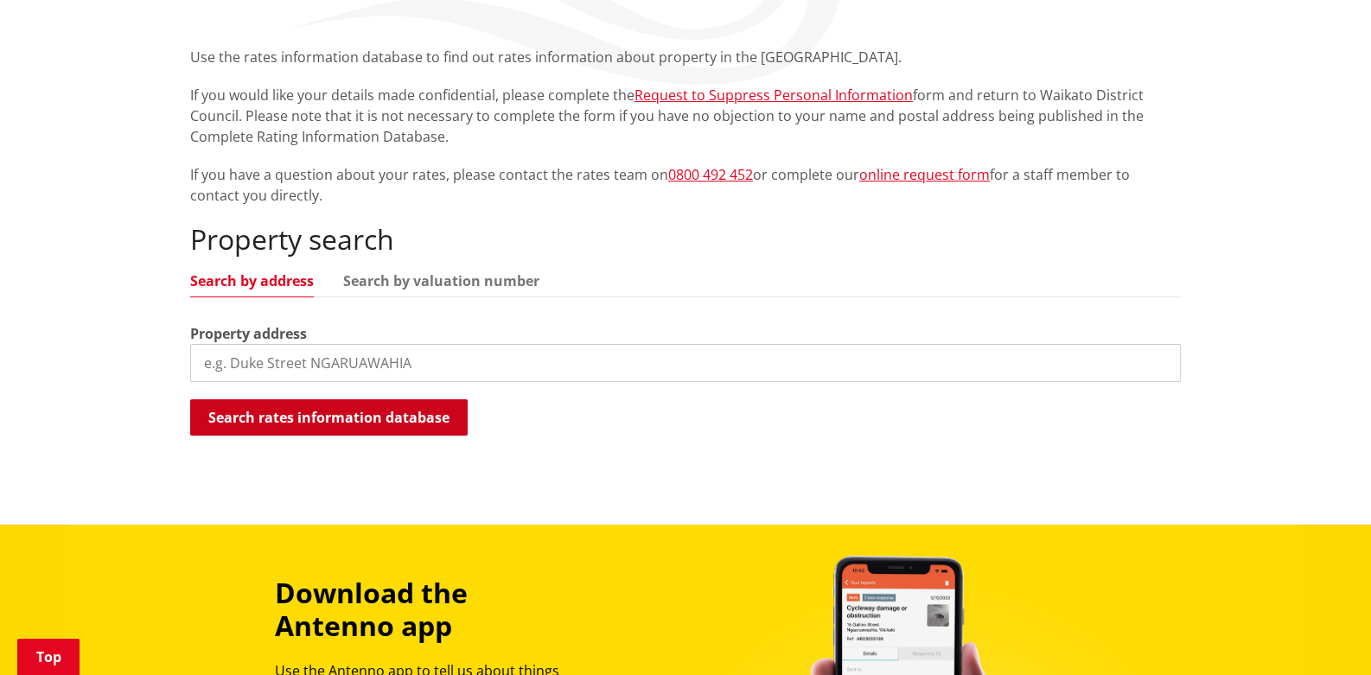
scroll to position [345, 0]
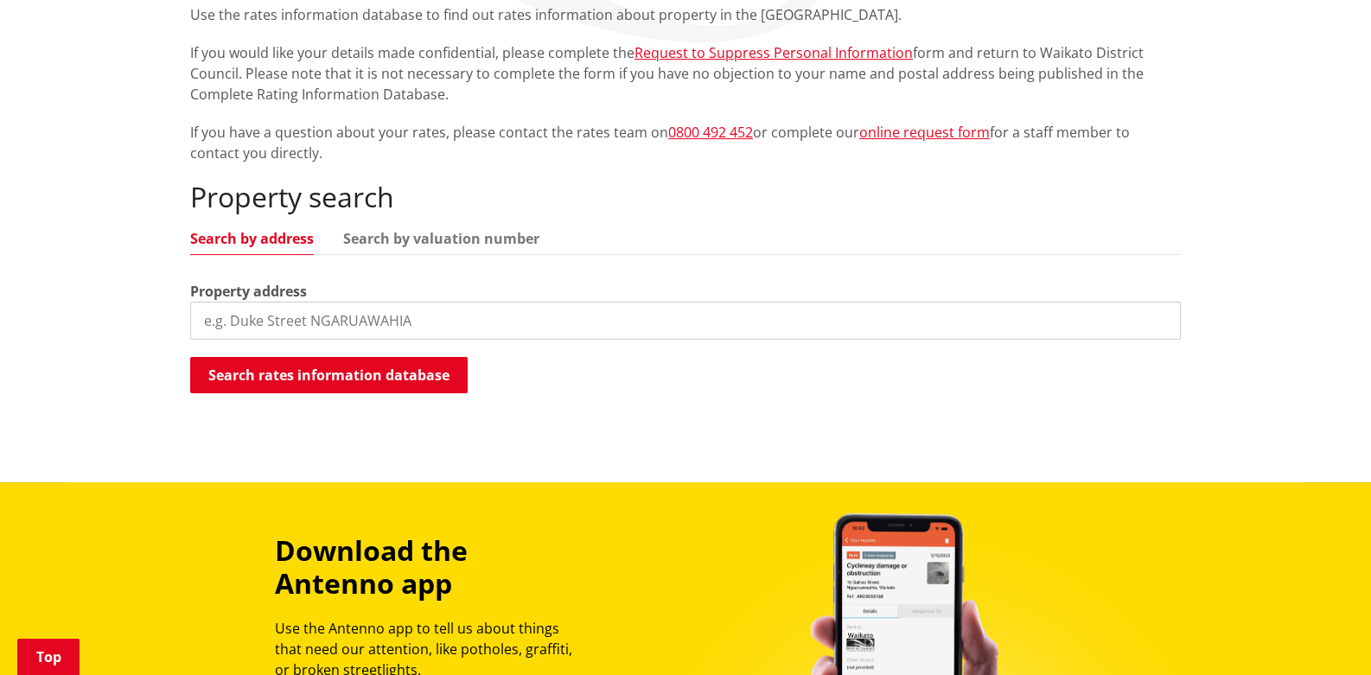
click at [385, 325] on input "search" at bounding box center [685, 321] width 991 height 38
type input "Rahui Street"
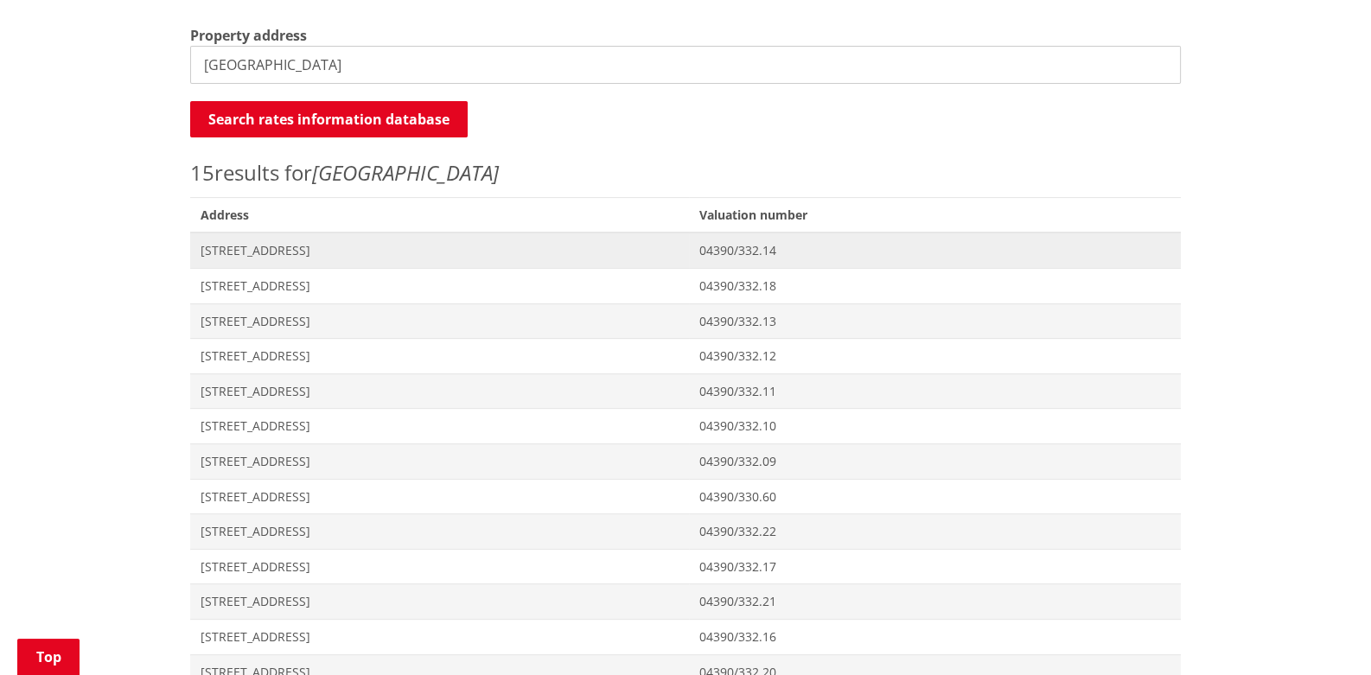
scroll to position [605, 0]
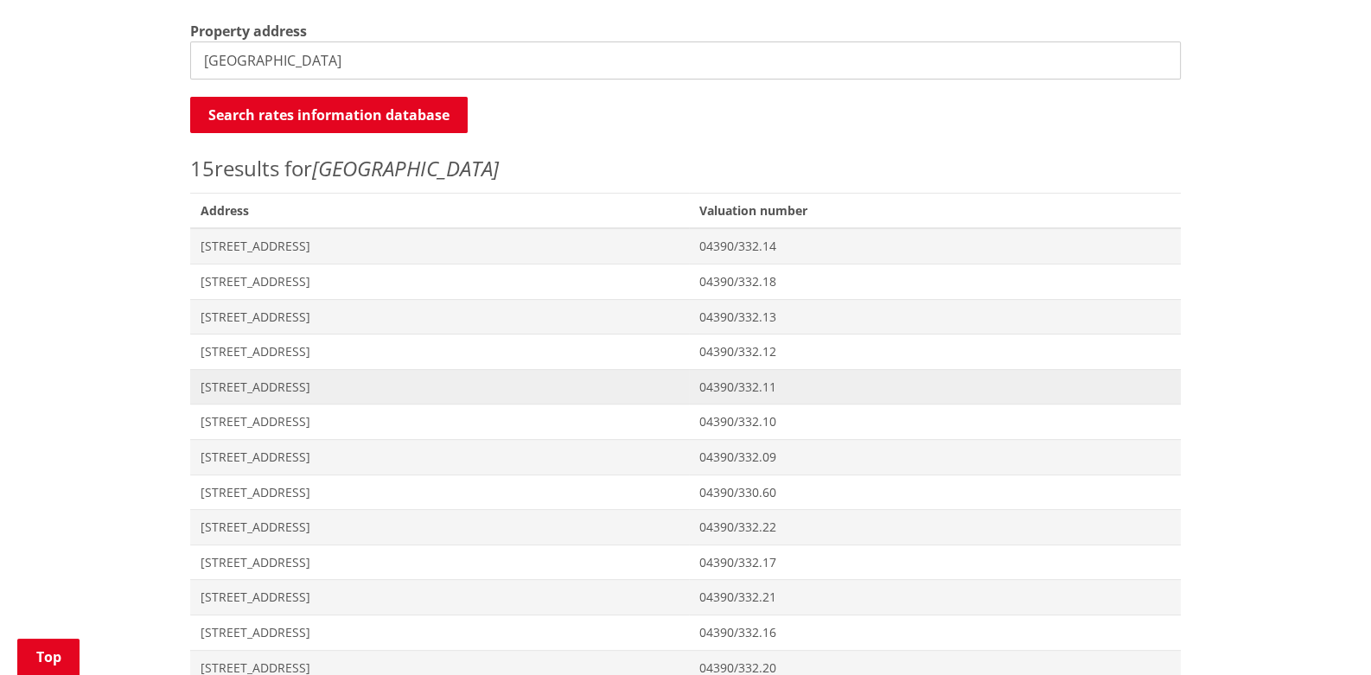
click at [393, 383] on span "[STREET_ADDRESS]" at bounding box center [440, 387] width 478 height 17
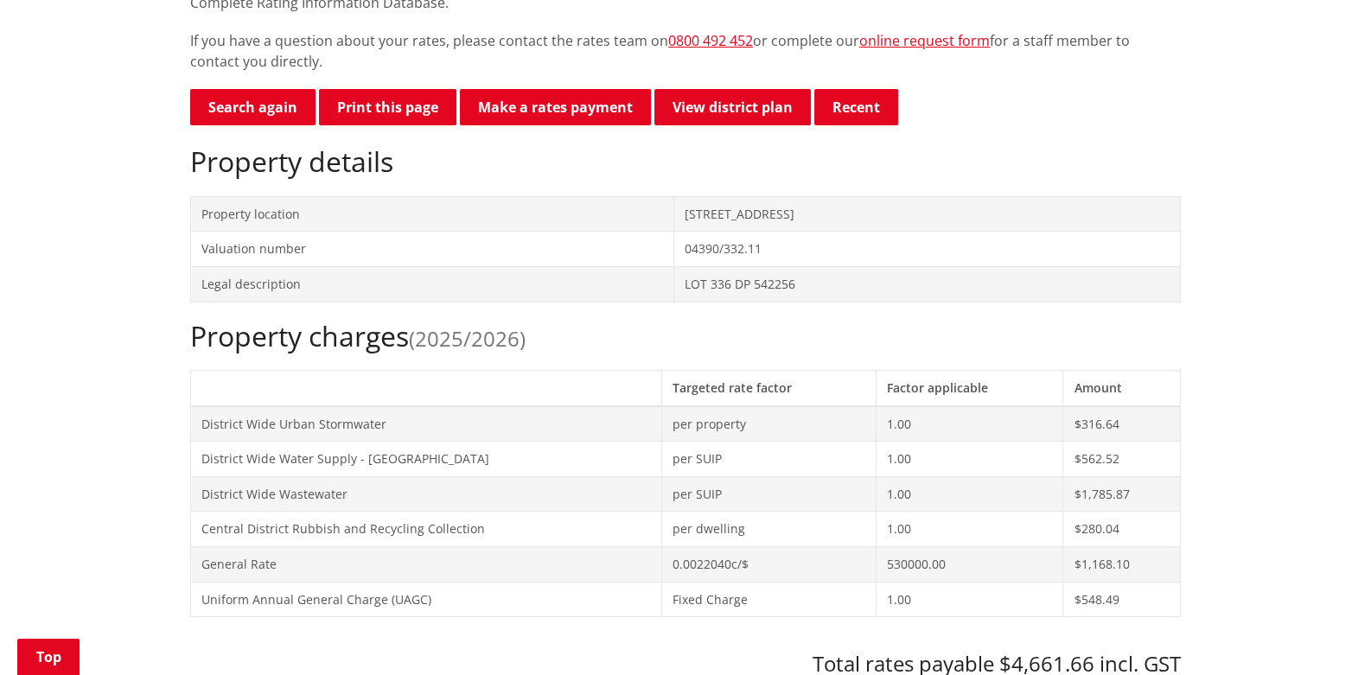
scroll to position [777, 0]
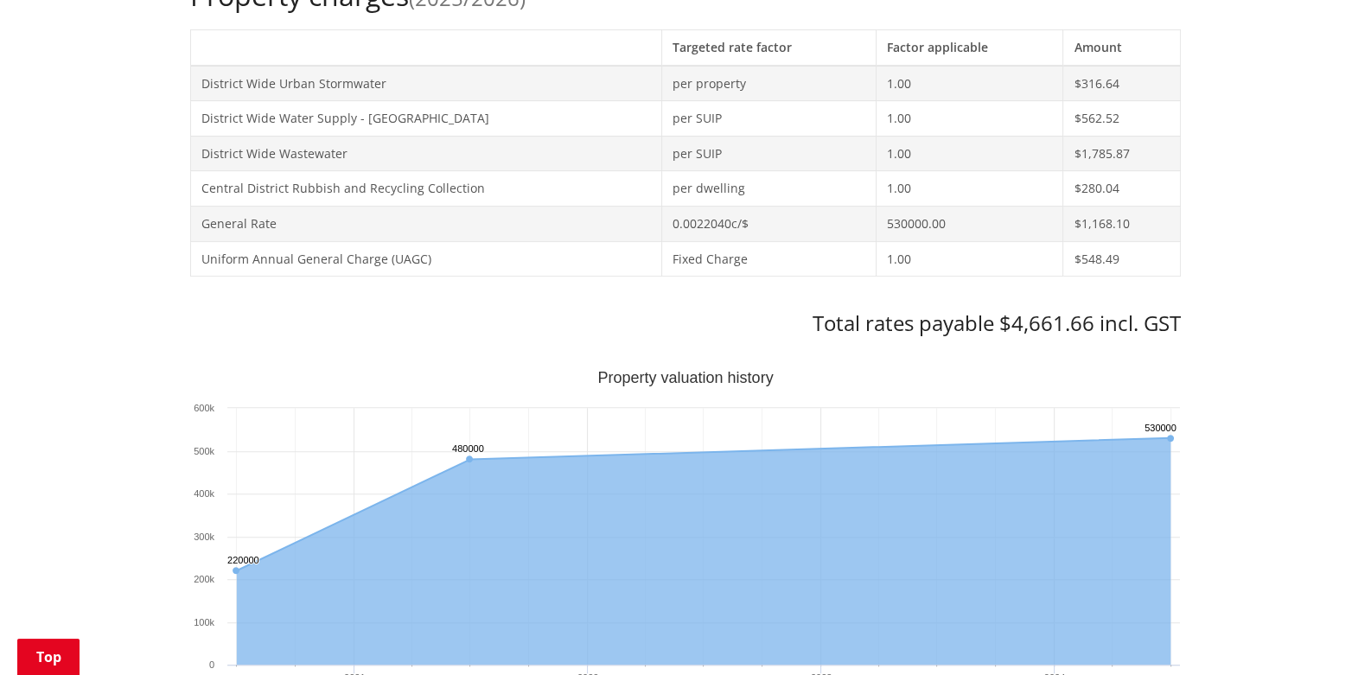
click at [1135, 253] on td "$548.49" at bounding box center [1122, 258] width 118 height 35
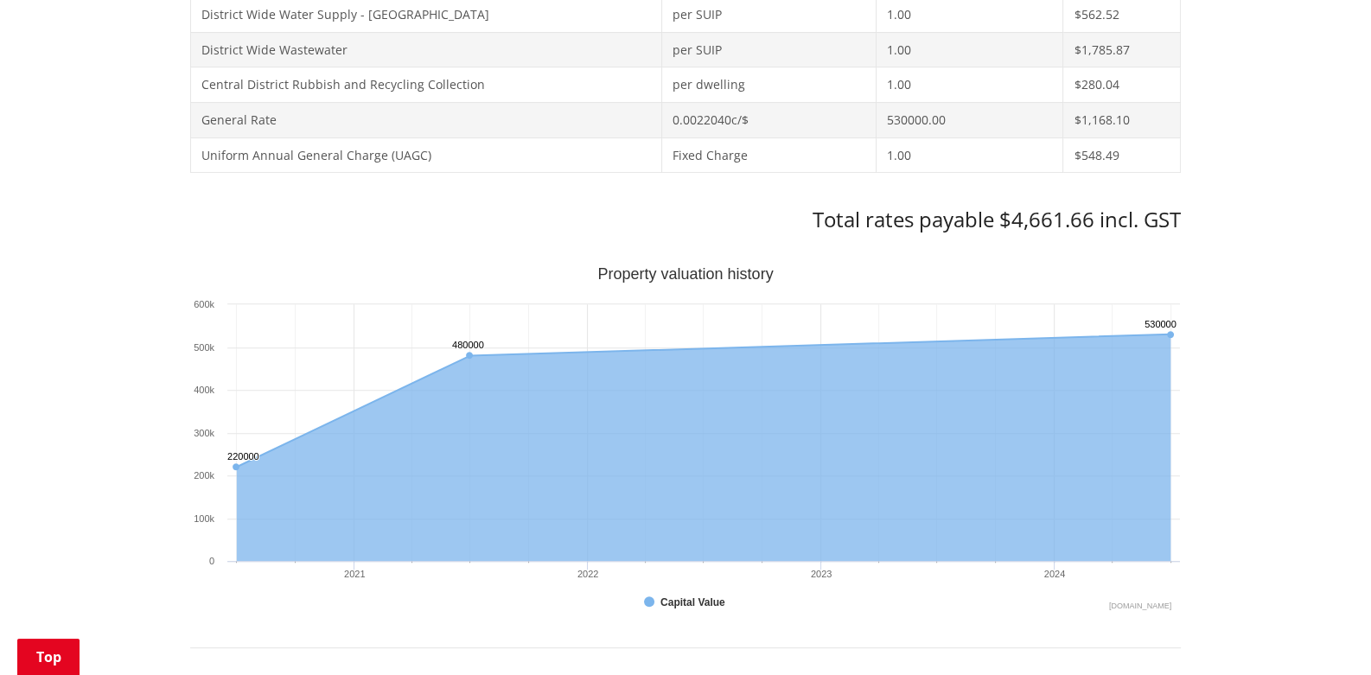
scroll to position [951, 0]
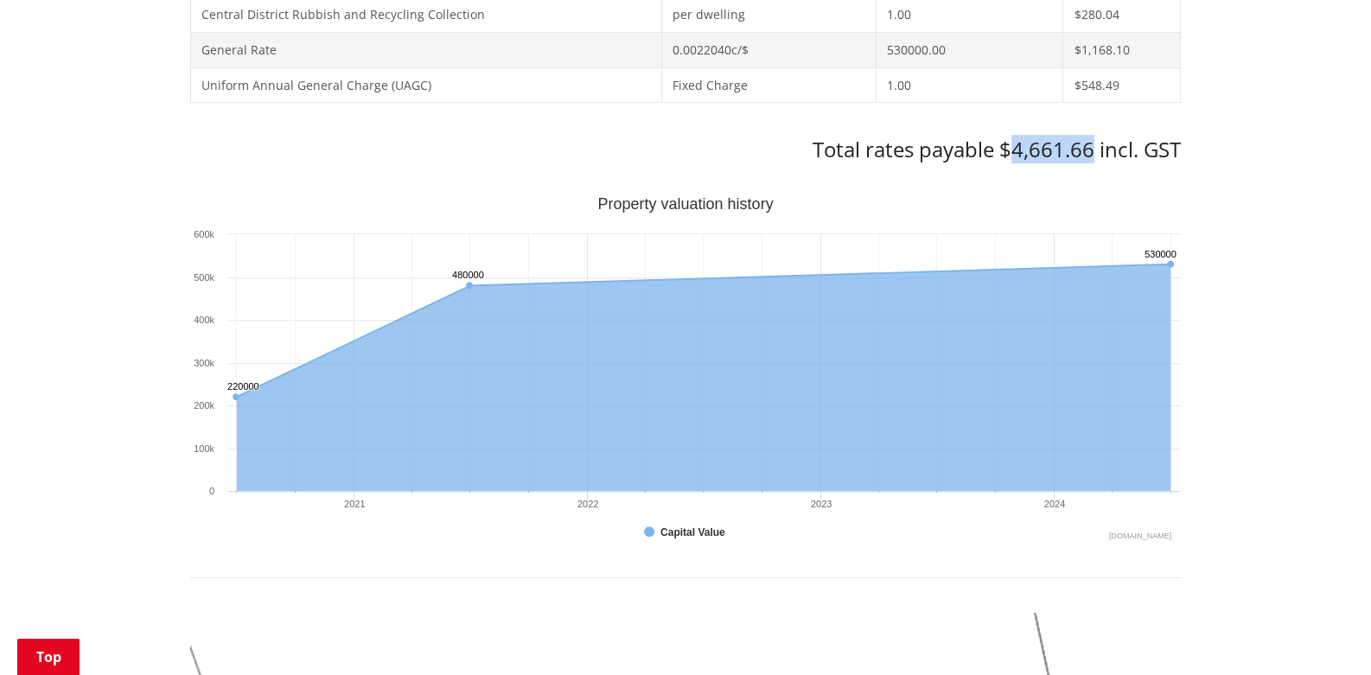
drag, startPoint x: 1013, startPoint y: 150, endPoint x: 1304, endPoint y: 277, distance: 317.0
click at [1094, 150] on h3 "Total rates payable $4,661.66 incl. GST" at bounding box center [685, 149] width 991 height 25
copy h3 "4,661.66"
click at [1237, 277] on div "Home Services and facilities Rates Rates Information Database Rates Information…" at bounding box center [685, 398] width 1371 height 2352
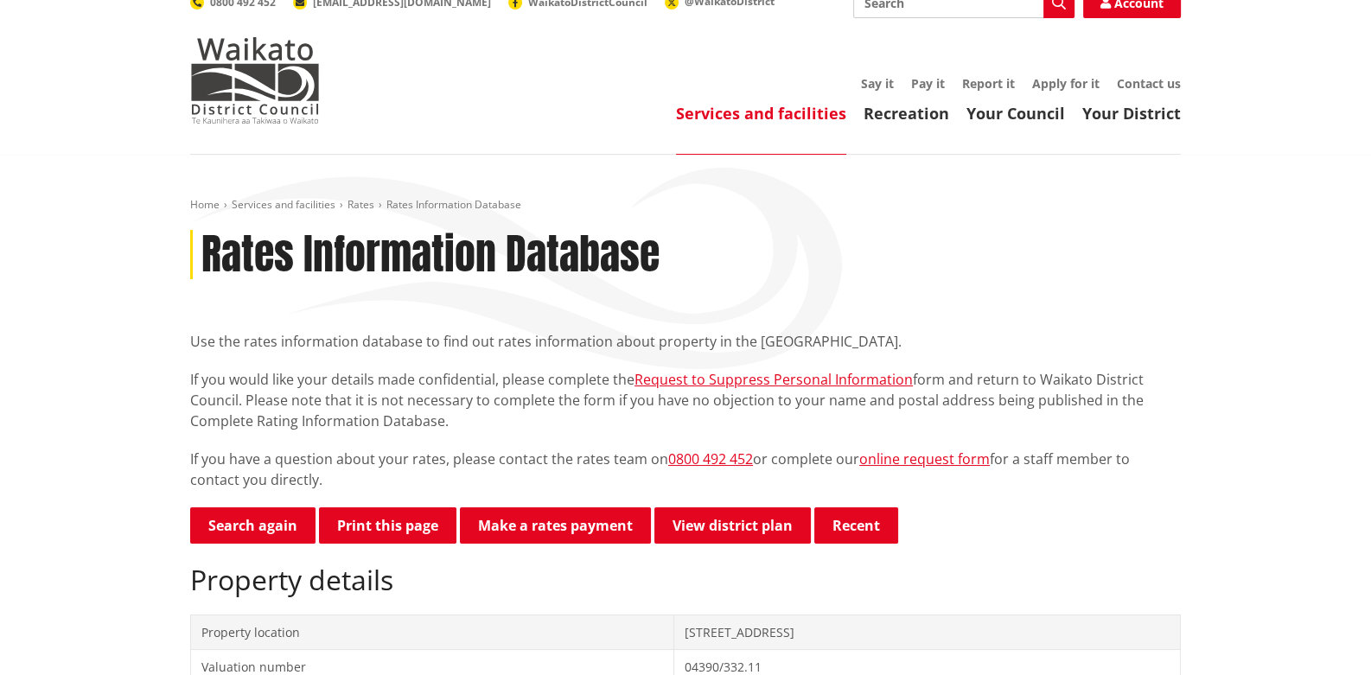
scroll to position [0, 0]
